Goal: Find contact information: Find contact information

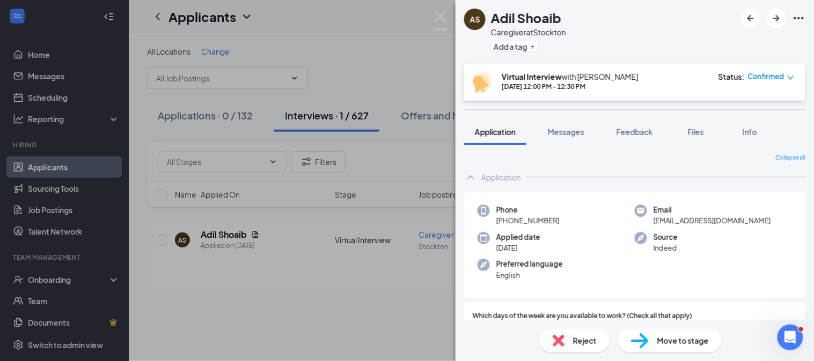
click at [801, 19] on icon "Ellipses" at bounding box center [798, 18] width 13 height 13
click at [714, 44] on link "View full application" at bounding box center [740, 41] width 116 height 11
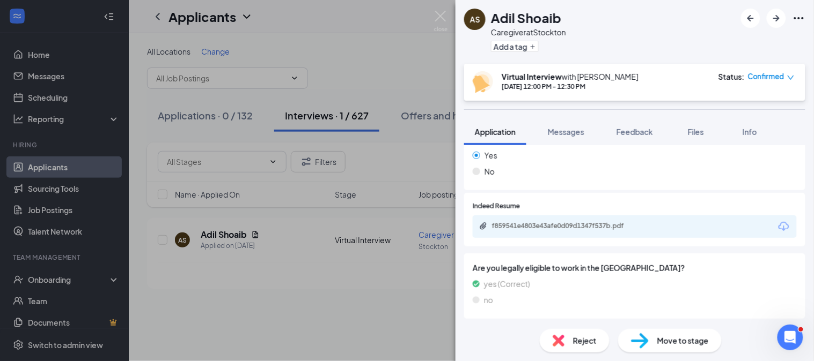
scroll to position [533, 0]
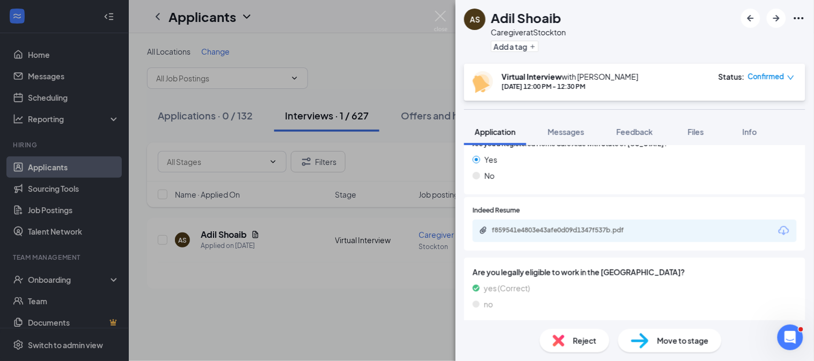
click at [593, 232] on div "f859541e4803e43afe0d09d1347f537b.pdf" at bounding box center [567, 230] width 150 height 9
drag, startPoint x: 560, startPoint y: 28, endPoint x: 488, endPoint y: 18, distance: 73.1
click at [488, 18] on div "AS Adil Shoaib Caregiver at Stockton Add a tag" at bounding box center [634, 32] width 358 height 64
copy div "Adil Shoaib Caregiver at Stockton"
click at [699, 31] on div "AS Adil Shoaib Caregiver at Stockton Add a tag" at bounding box center [634, 32] width 358 height 64
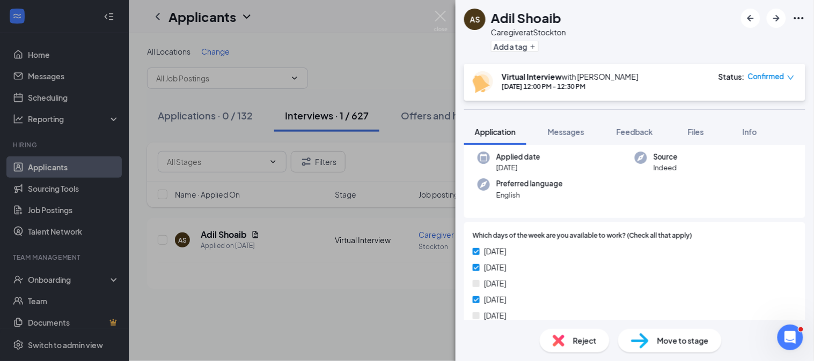
scroll to position [0, 0]
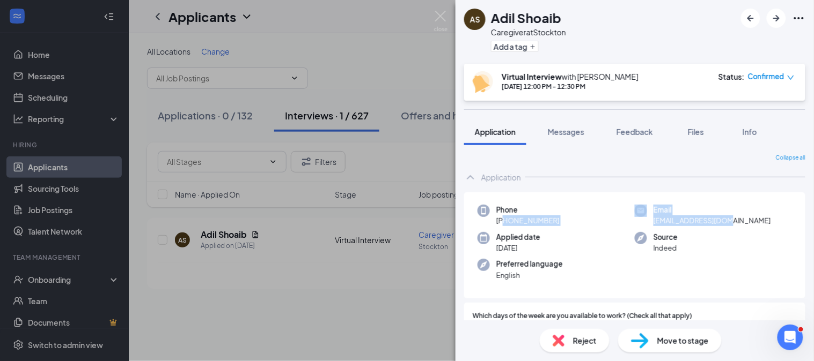
drag, startPoint x: 503, startPoint y: 221, endPoint x: 731, endPoint y: 217, distance: 228.5
click at [731, 217] on div "Phone +1 (209) 600-5007 Email sadil9292@gmail.com Applied date Aug 5 Source Ind…" at bounding box center [634, 246] width 341 height 107
copy div "(209) 600-5007 Email sadil9292@gmail.com"
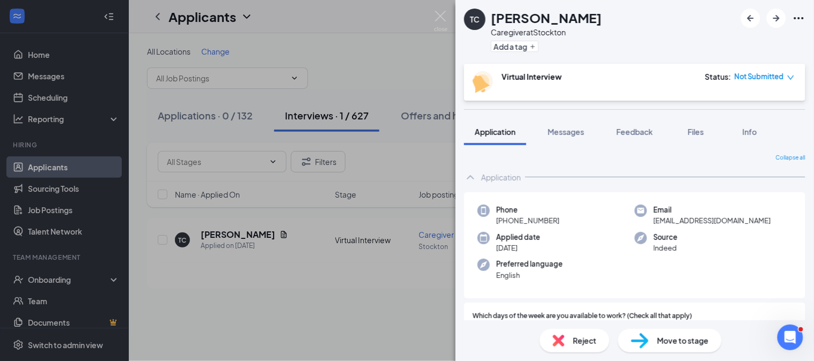
scroll to position [533, 0]
